Goal: Task Accomplishment & Management: Manage account settings

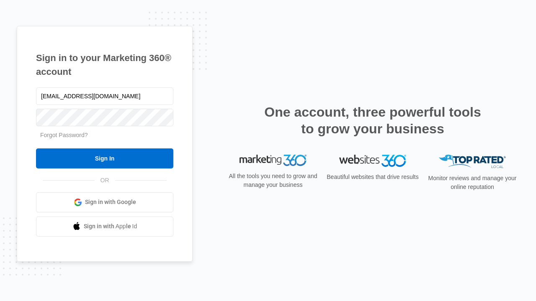
type input "dankie614@gmail.com"
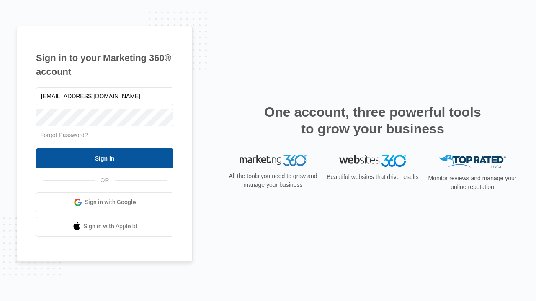
click at [105, 158] on input "Sign In" at bounding box center [104, 159] width 137 height 20
